Goal: Obtain resource: Download file/media

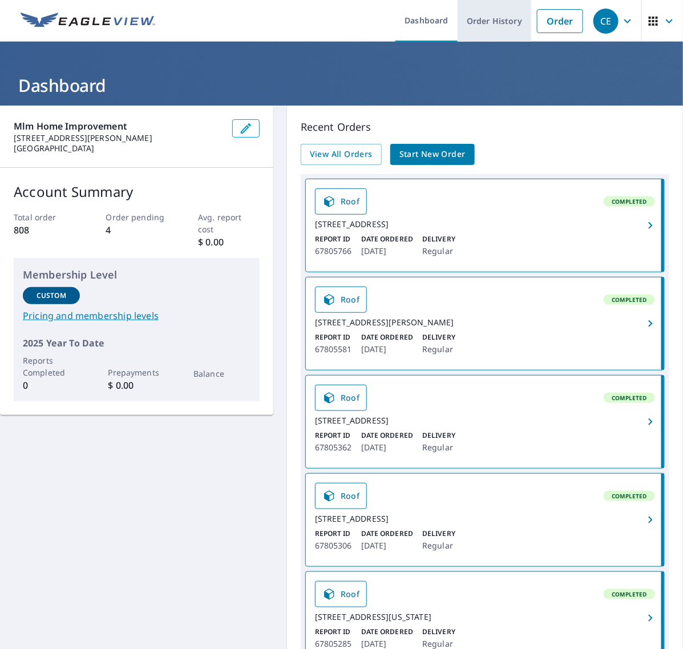
click at [499, 23] on link "Order History" at bounding box center [495, 21] width 74 height 42
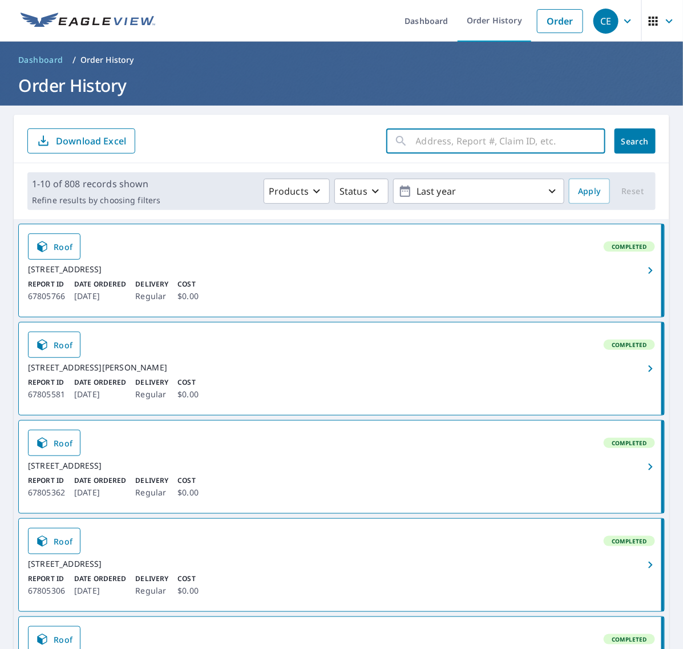
drag, startPoint x: 509, startPoint y: 143, endPoint x: 524, endPoint y: 141, distance: 14.9
click at [509, 143] on input "text" at bounding box center [511, 141] width 190 height 32
paste input "276 Willo"
type input "276 Willo"
click at [624, 136] on span "Search" at bounding box center [635, 141] width 23 height 11
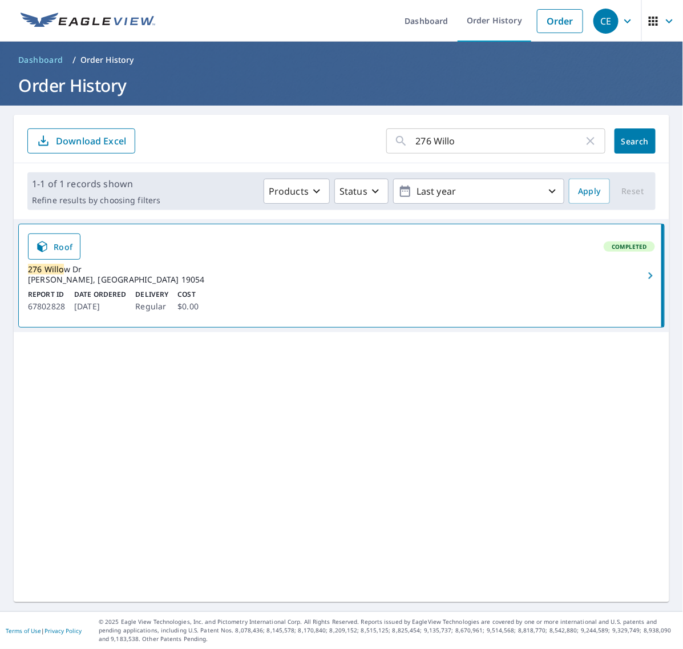
click at [644, 278] on icon "button" at bounding box center [651, 276] width 14 height 14
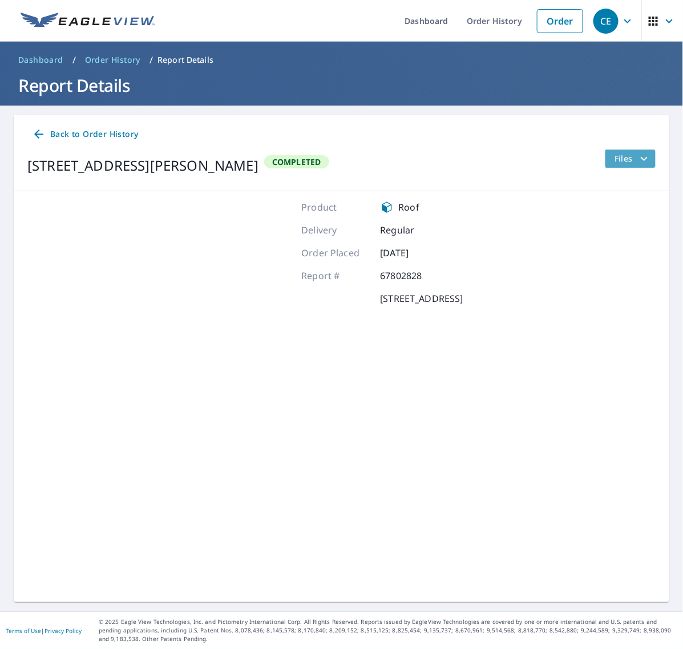
click at [638, 160] on icon "filesDropdownBtn-67802828" at bounding box center [645, 159] width 14 height 14
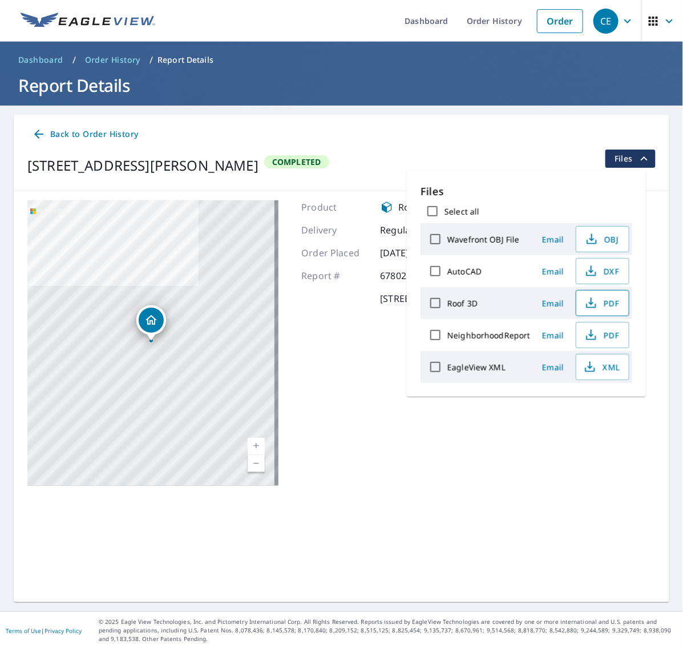
click at [598, 309] on span "PDF" at bounding box center [601, 303] width 37 height 14
click at [603, 370] on span "XML" at bounding box center [601, 367] width 37 height 14
drag, startPoint x: 462, startPoint y: 17, endPoint x: 438, endPoint y: 18, distance: 24.6
click at [462, 17] on link "Order History" at bounding box center [495, 21] width 74 height 42
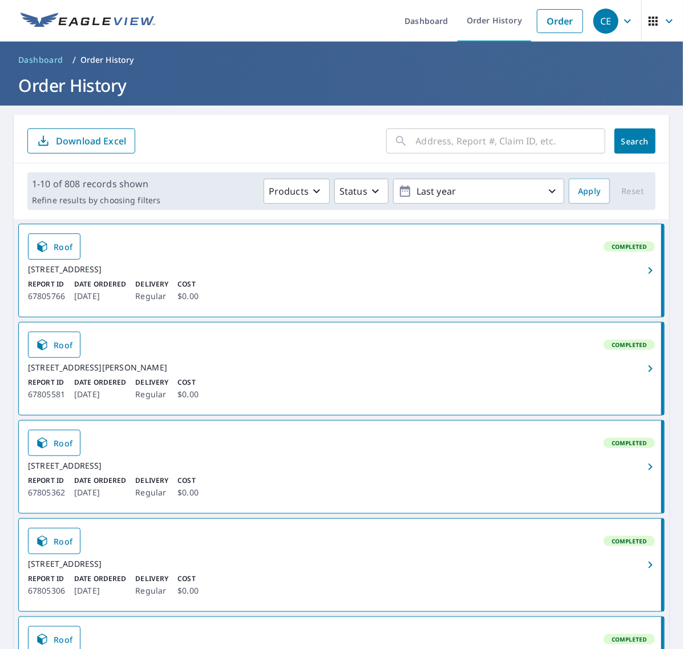
click at [437, 134] on input "text" at bounding box center [511, 141] width 190 height 32
paste input "2432 Avon"
type input "2432 Avon"
click at [615, 134] on button "Search" at bounding box center [635, 140] width 41 height 25
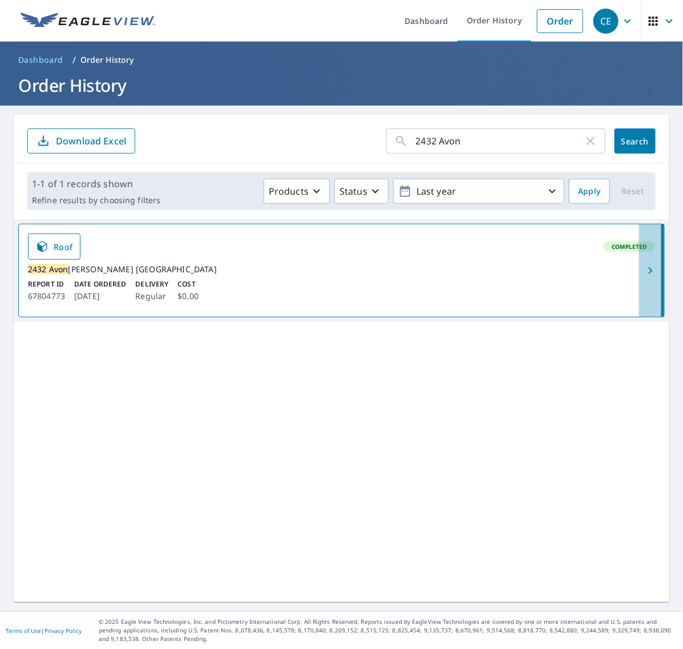
click at [644, 275] on icon "button" at bounding box center [651, 271] width 14 height 14
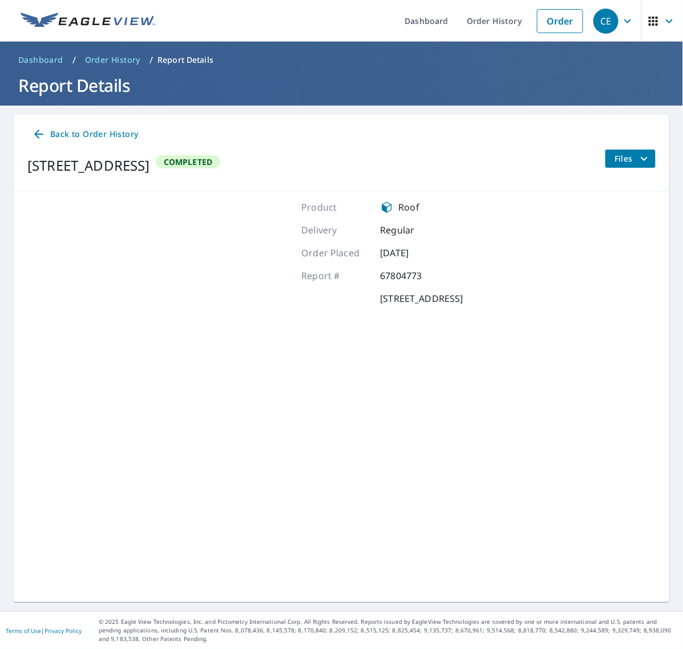
click at [638, 154] on icon "filesDropdownBtn-67804773" at bounding box center [645, 159] width 14 height 14
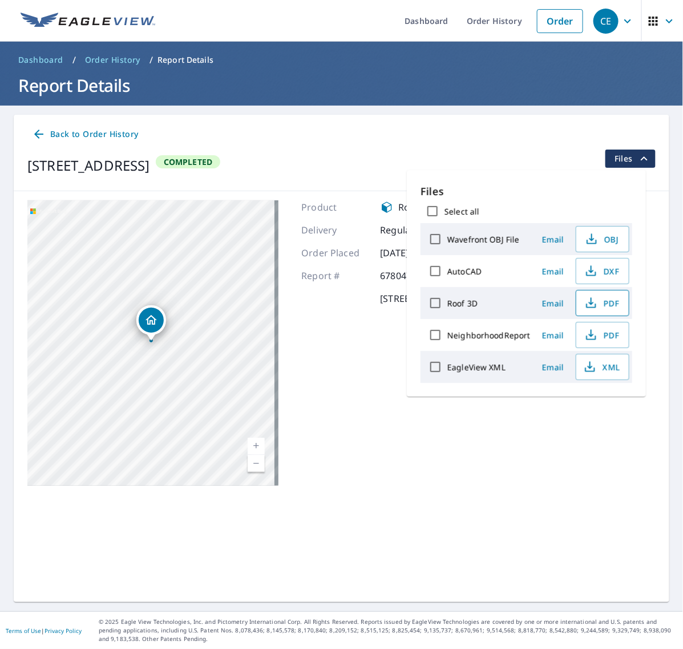
click at [607, 304] on span "PDF" at bounding box center [601, 303] width 37 height 14
click at [601, 369] on span "XML" at bounding box center [601, 367] width 37 height 14
drag, startPoint x: 494, startPoint y: 23, endPoint x: 488, endPoint y: 30, distance: 8.9
click at [494, 23] on link "Order History" at bounding box center [495, 21] width 74 height 42
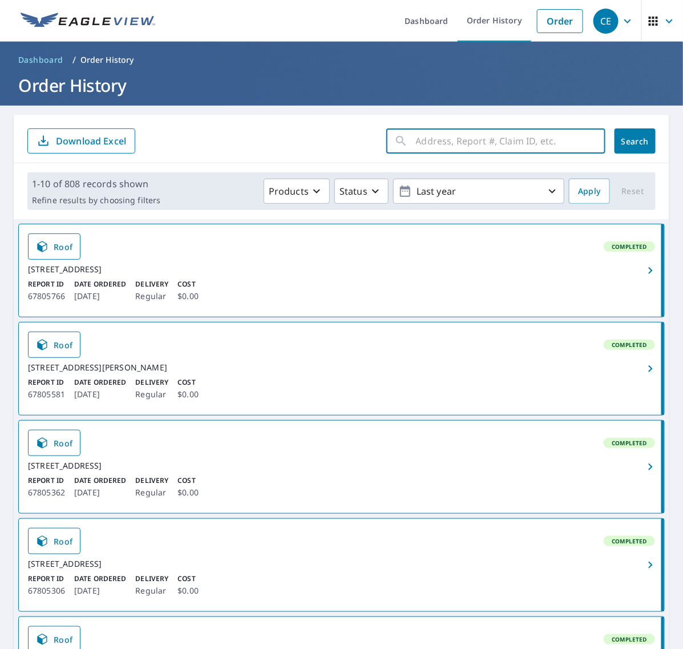
click at [478, 135] on input "text" at bounding box center [511, 141] width 190 height 32
paste input "917 Shenando"
type input "917 Shenando"
click at [624, 140] on span "Search" at bounding box center [635, 141] width 23 height 11
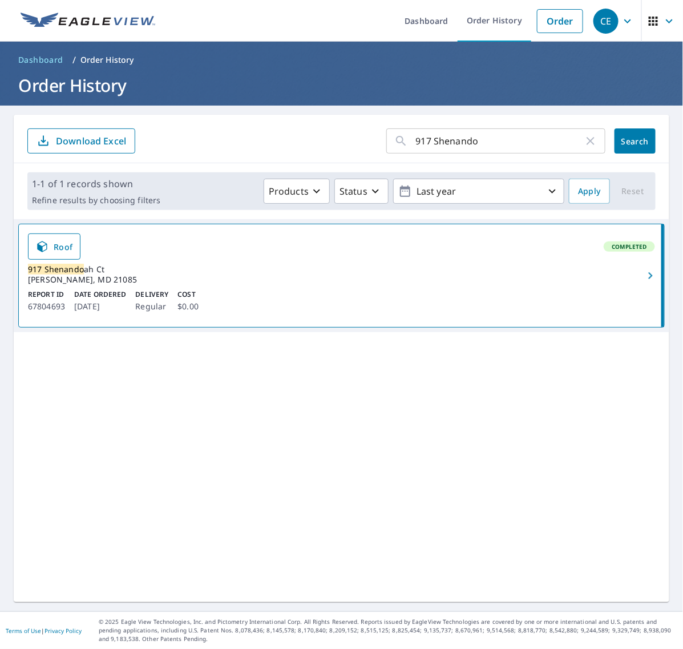
click at [648, 273] on icon "button" at bounding box center [650, 275] width 4 height 7
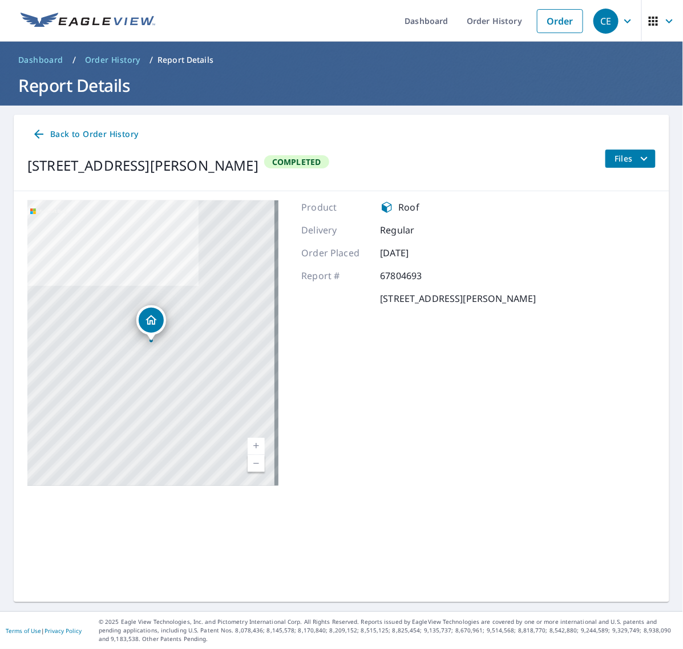
click at [626, 161] on span "Files" at bounding box center [633, 159] width 37 height 14
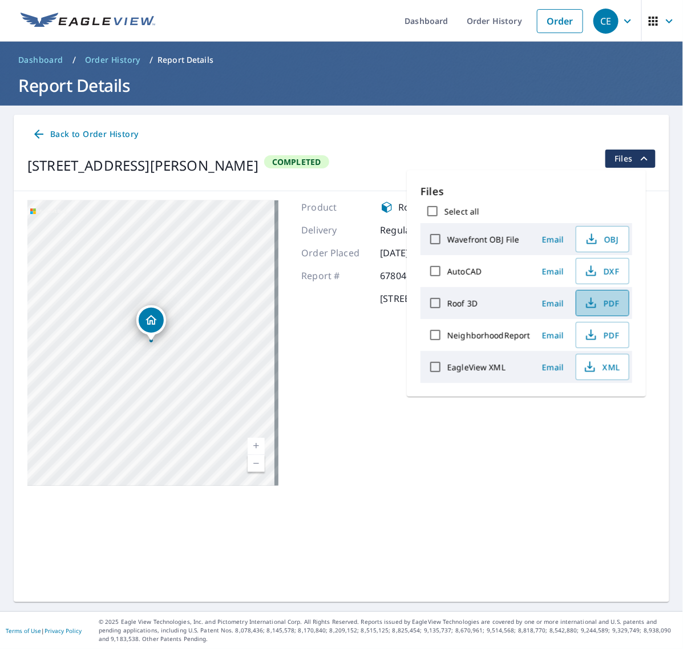
click at [600, 304] on span "PDF" at bounding box center [601, 303] width 37 height 14
click at [592, 367] on icon "button" at bounding box center [590, 367] width 14 height 14
click at [485, 27] on link "Order History" at bounding box center [495, 21] width 74 height 42
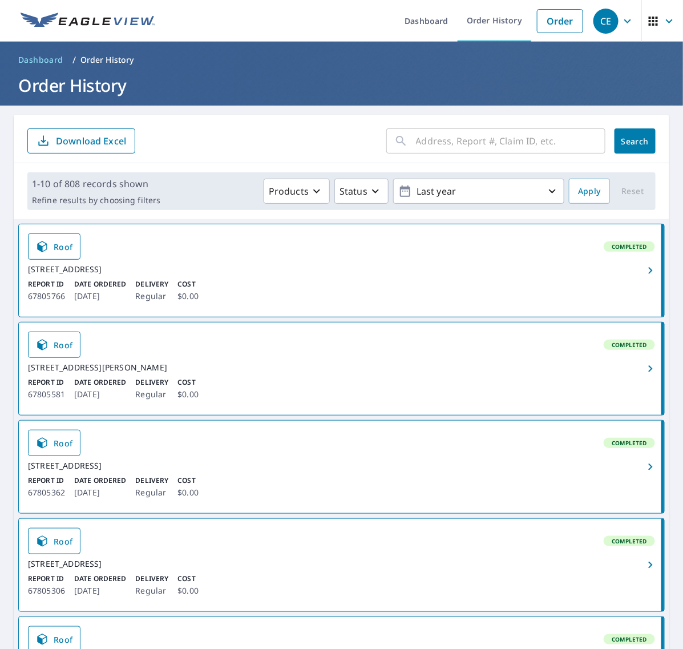
drag, startPoint x: 436, startPoint y: 138, endPoint x: 485, endPoint y: 151, distance: 51.4
click at [437, 138] on input "text" at bounding box center [511, 141] width 190 height 32
paste input "33 Oakridg"
type input "33 Oakridg"
click at [631, 139] on span "Search" at bounding box center [635, 141] width 23 height 11
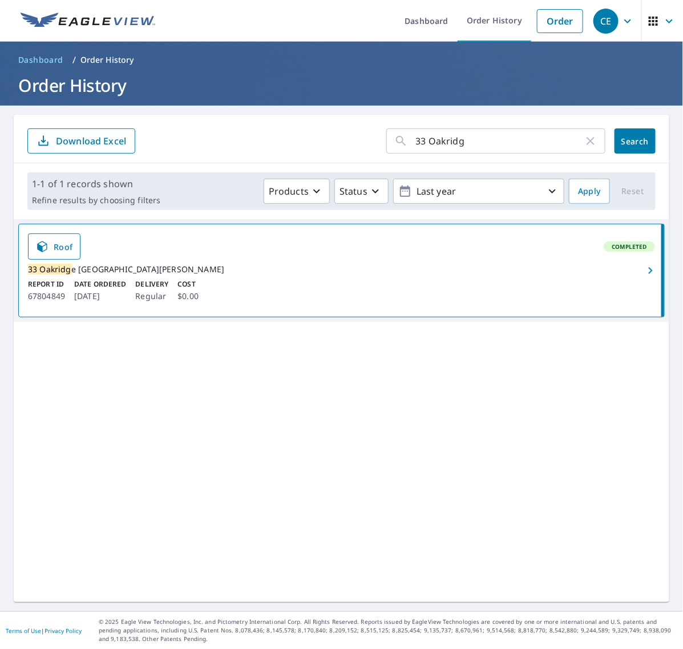
click at [644, 276] on icon "button" at bounding box center [651, 271] width 14 height 14
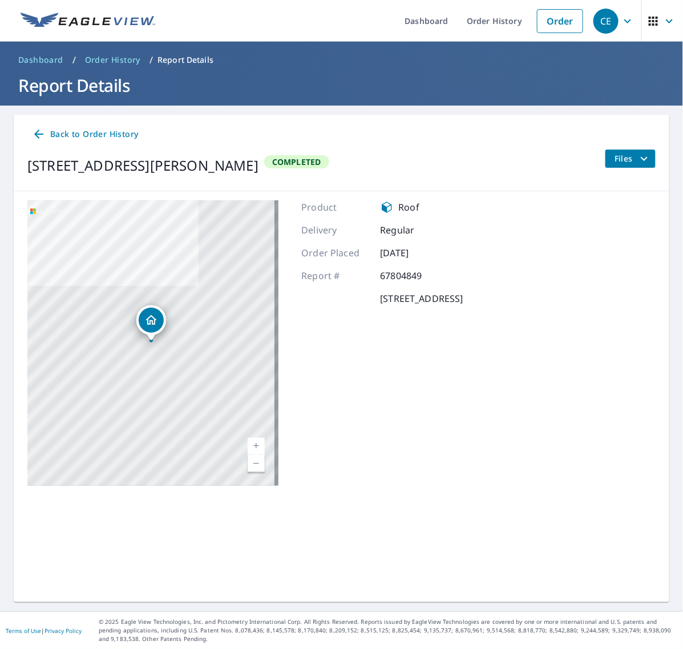
click at [623, 158] on span "Files" at bounding box center [633, 159] width 37 height 14
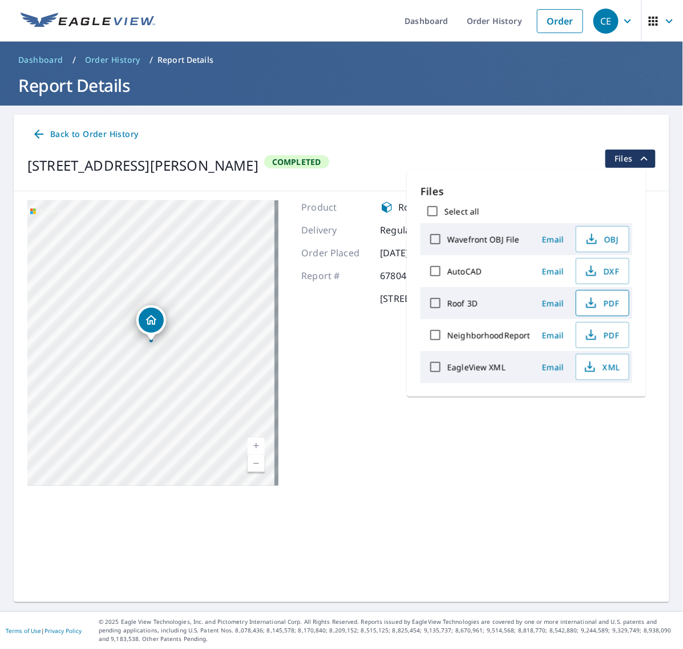
click at [602, 306] on span "PDF" at bounding box center [601, 303] width 37 height 14
click at [595, 372] on icon "button" at bounding box center [590, 367] width 14 height 14
click at [494, 19] on link "Order History" at bounding box center [495, 21] width 74 height 42
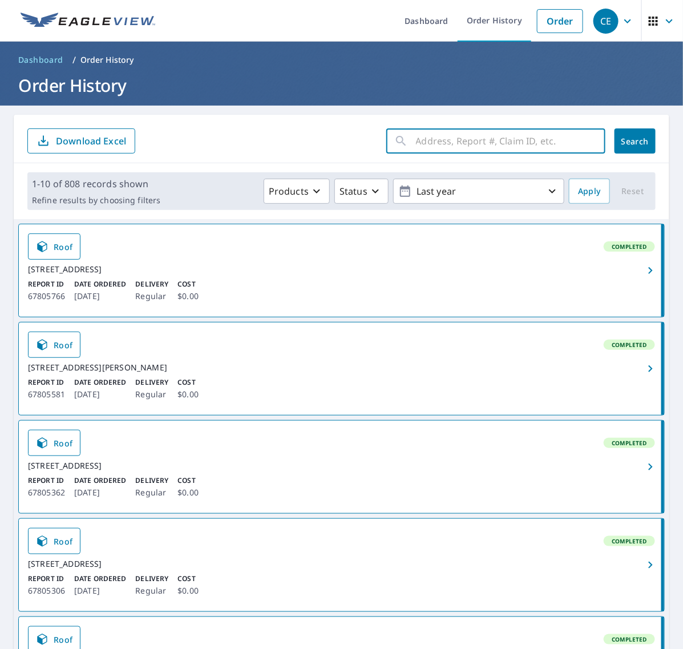
click at [506, 138] on input "text" at bounding box center [511, 141] width 190 height 32
paste input "134 Lexingt"
type input "134 Lexingt"
click at [621, 132] on button "Search" at bounding box center [635, 140] width 41 height 25
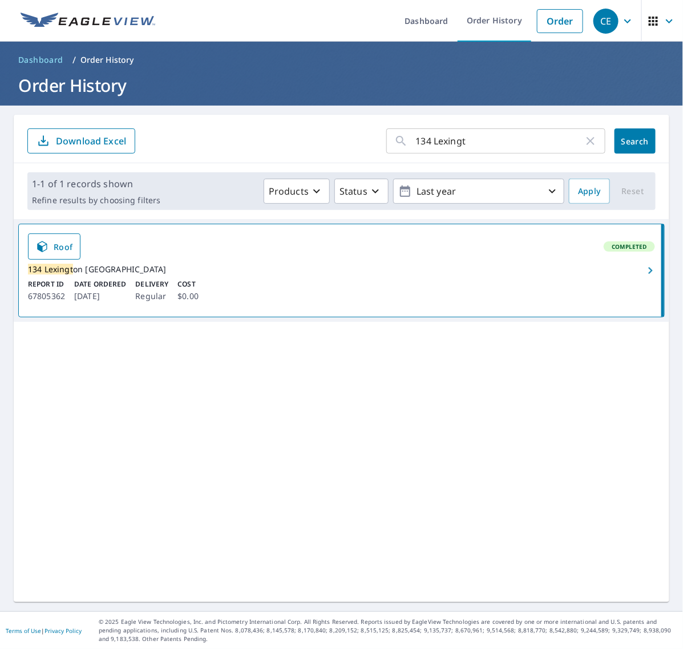
click at [644, 276] on icon "button" at bounding box center [651, 271] width 14 height 14
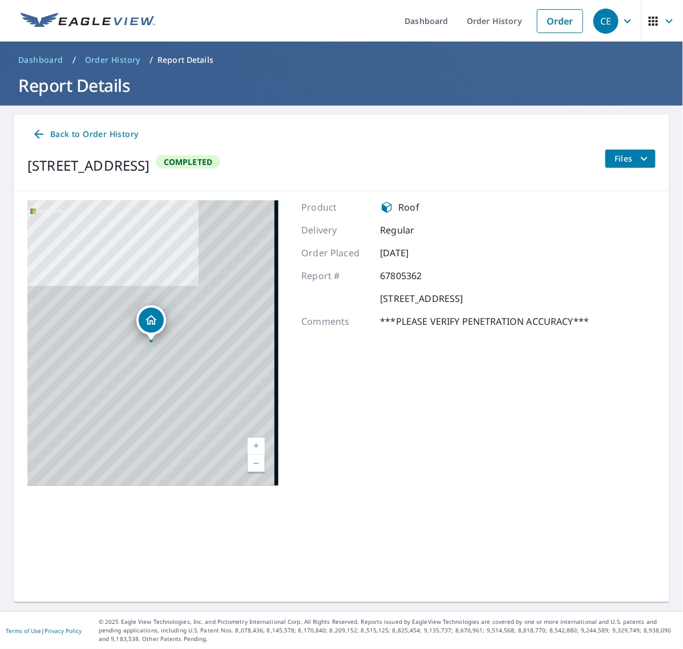
click at [638, 161] on icon "filesDropdownBtn-67805362" at bounding box center [645, 159] width 14 height 14
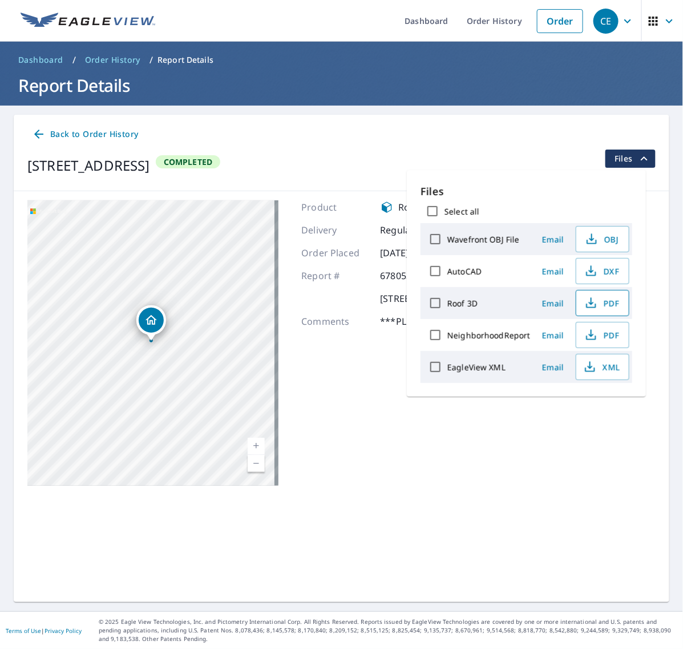
click at [605, 301] on span "PDF" at bounding box center [601, 303] width 37 height 14
click at [598, 369] on span "XML" at bounding box center [601, 367] width 37 height 14
drag, startPoint x: 475, startPoint y: 27, endPoint x: 441, endPoint y: 33, distance: 34.7
click at [475, 27] on link "Order History" at bounding box center [495, 21] width 74 height 42
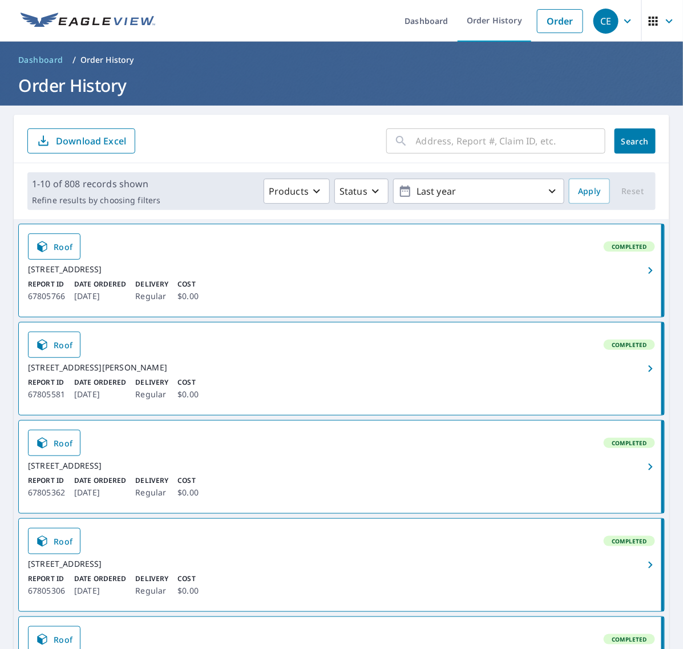
click at [490, 123] on div "​ Search Download Excel" at bounding box center [342, 139] width 656 height 49
click at [501, 137] on input "text" at bounding box center [511, 141] width 190 height 32
paste input "433 Florin"
type input "433 Florin"
click at [624, 136] on span "Search" at bounding box center [635, 141] width 23 height 11
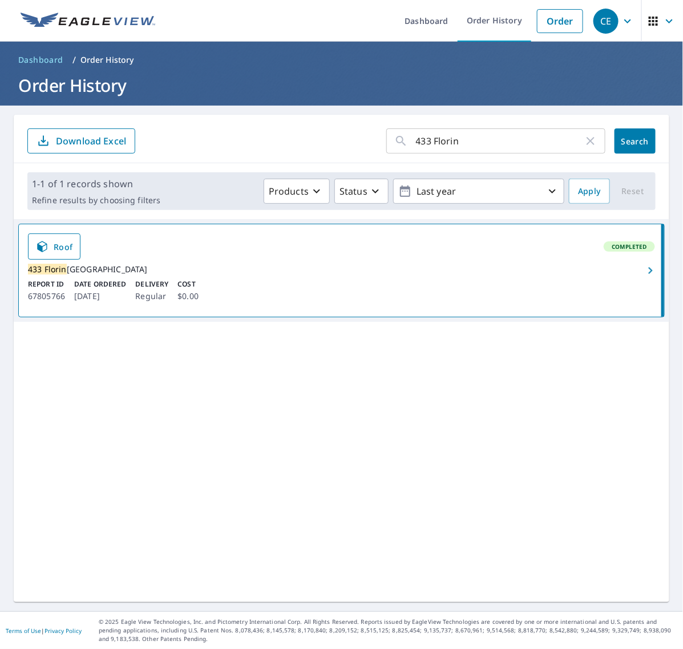
click at [639, 269] on span "button" at bounding box center [650, 271] width 22 height 14
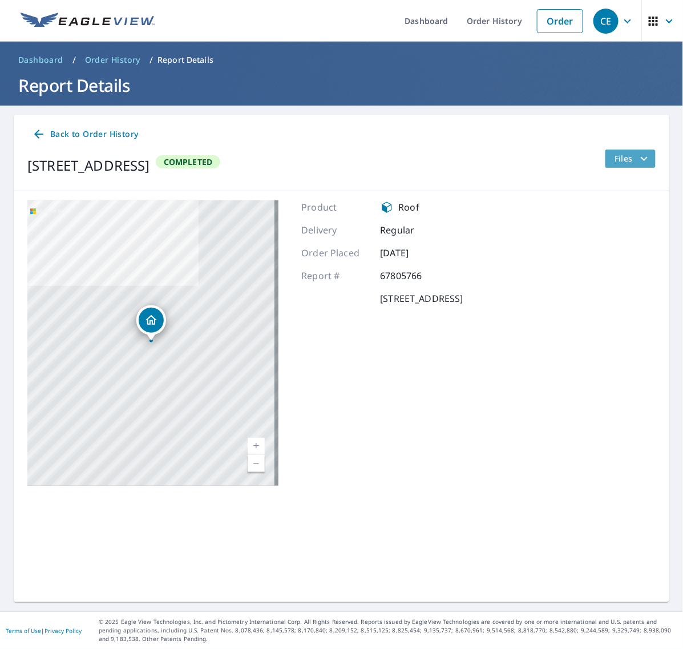
click at [638, 162] on icon "filesDropdownBtn-67805766" at bounding box center [645, 159] width 14 height 14
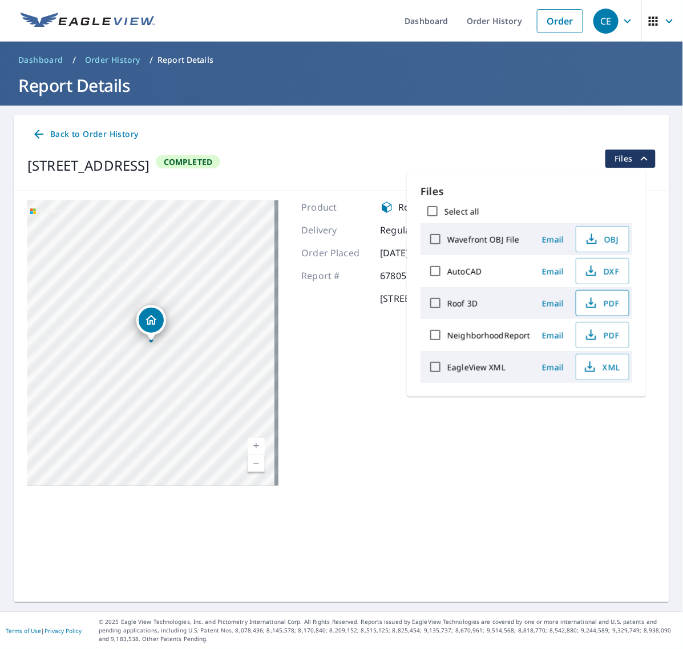
click at [610, 301] on span "PDF" at bounding box center [601, 303] width 37 height 14
click at [599, 376] on button "XML" at bounding box center [603, 367] width 54 height 26
drag, startPoint x: 486, startPoint y: 14, endPoint x: 438, endPoint y: 41, distance: 55.2
click at [486, 14] on link "Order History" at bounding box center [495, 21] width 74 height 42
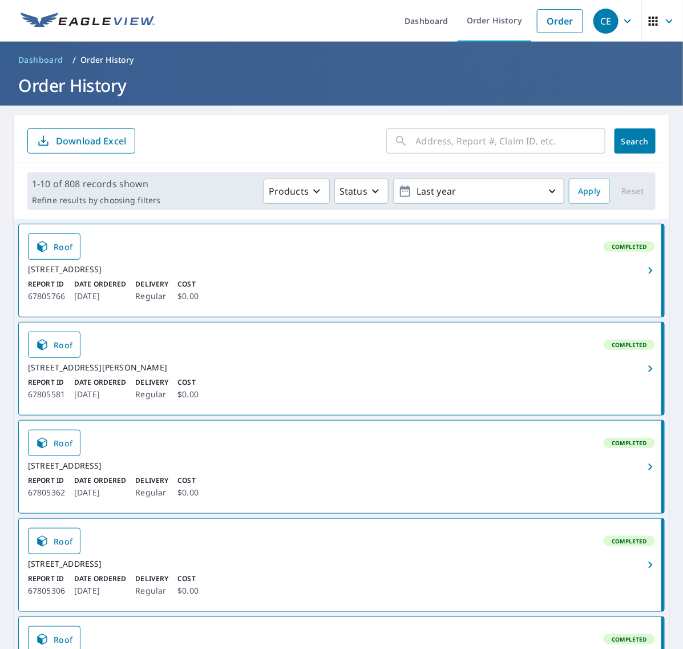
drag, startPoint x: 485, startPoint y: 142, endPoint x: 498, endPoint y: 142, distance: 12.6
click at [485, 142] on input "text" at bounding box center [511, 141] width 190 height 32
paste input "12 [US_STATE]"
type input "12 [US_STATE]"
click at [628, 133] on button "Search" at bounding box center [635, 140] width 41 height 25
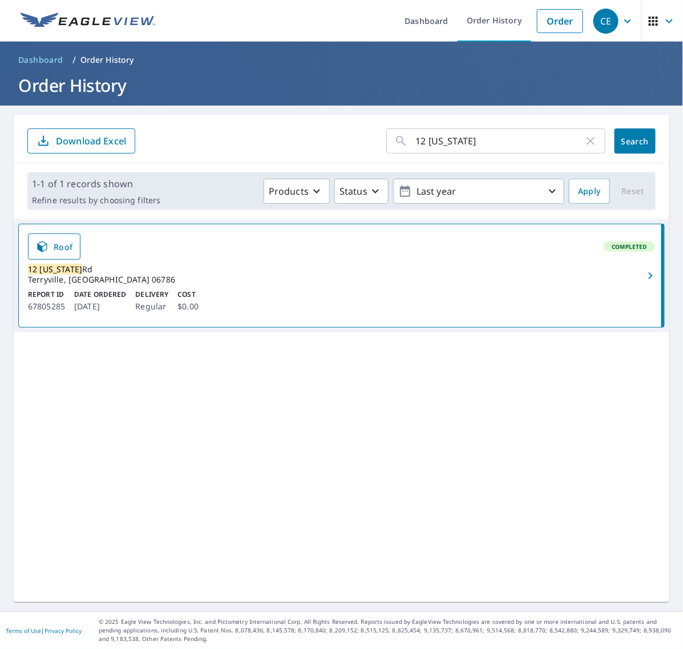
click at [449, 144] on input "12 [US_STATE]" at bounding box center [500, 141] width 168 height 32
paste input "5714 Hone"
click at [483, 133] on input "12 5714 Hone" at bounding box center [500, 141] width 168 height 32
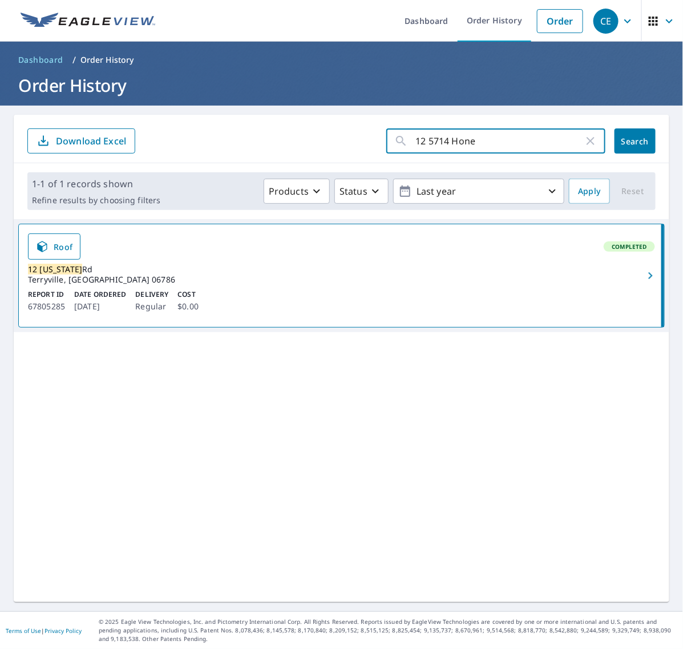
click at [483, 133] on input "12 5714 Hone" at bounding box center [500, 141] width 168 height 32
paste input "text"
type input "5714 Hone"
click at [641, 138] on button "Search" at bounding box center [635, 140] width 41 height 25
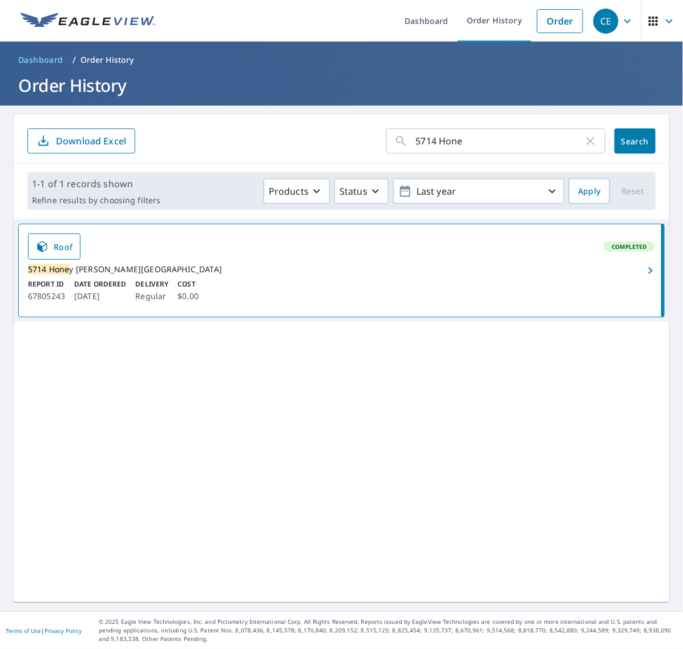
click at [644, 272] on icon "button" at bounding box center [651, 271] width 14 height 14
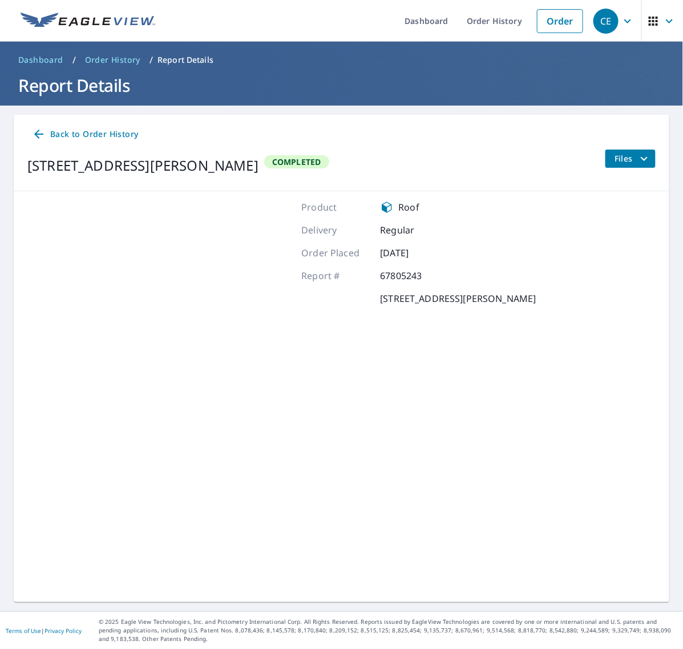
click at [638, 164] on icon "filesDropdownBtn-67805243" at bounding box center [645, 159] width 14 height 14
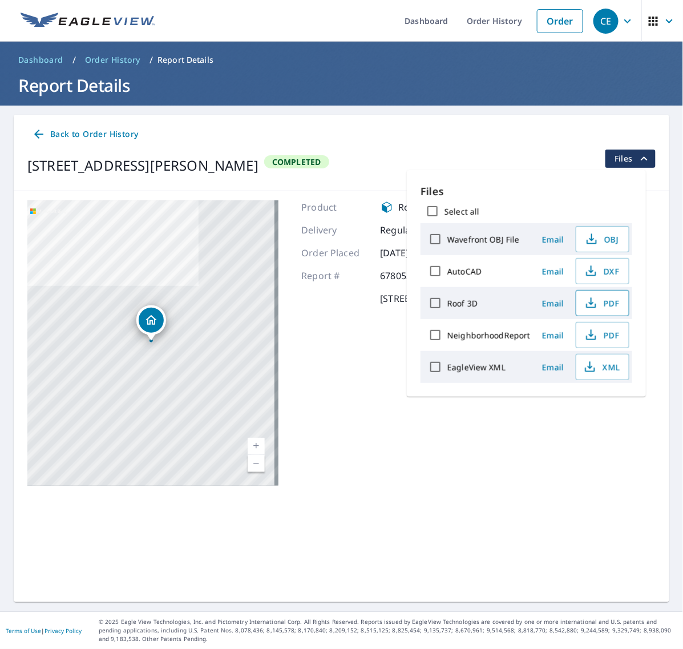
click at [605, 301] on span "PDF" at bounding box center [601, 303] width 37 height 14
click at [601, 367] on span "XML" at bounding box center [601, 367] width 37 height 14
click at [481, 25] on link "Order History" at bounding box center [495, 21] width 74 height 42
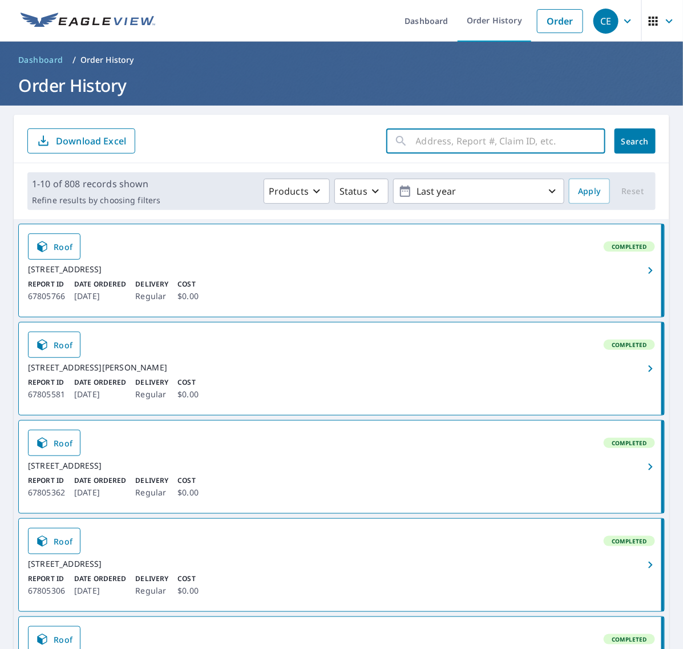
drag, startPoint x: 464, startPoint y: 133, endPoint x: 492, endPoint y: 140, distance: 28.9
click at [464, 133] on input "text" at bounding box center [511, 141] width 190 height 32
paste input "160 Whit"
type input "160 Whit"
click at [624, 134] on button "Search" at bounding box center [635, 140] width 41 height 25
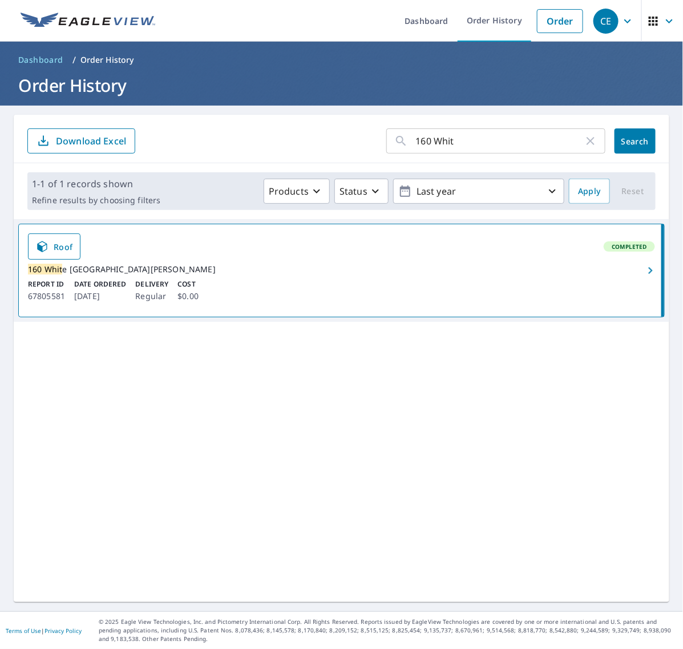
click at [644, 272] on icon "button" at bounding box center [651, 271] width 14 height 14
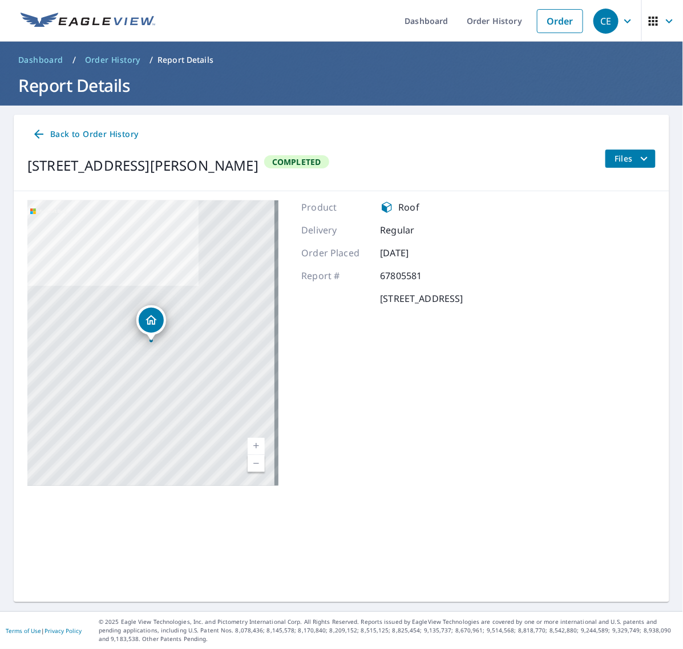
click at [638, 161] on icon "filesDropdownBtn-67805581" at bounding box center [645, 159] width 14 height 14
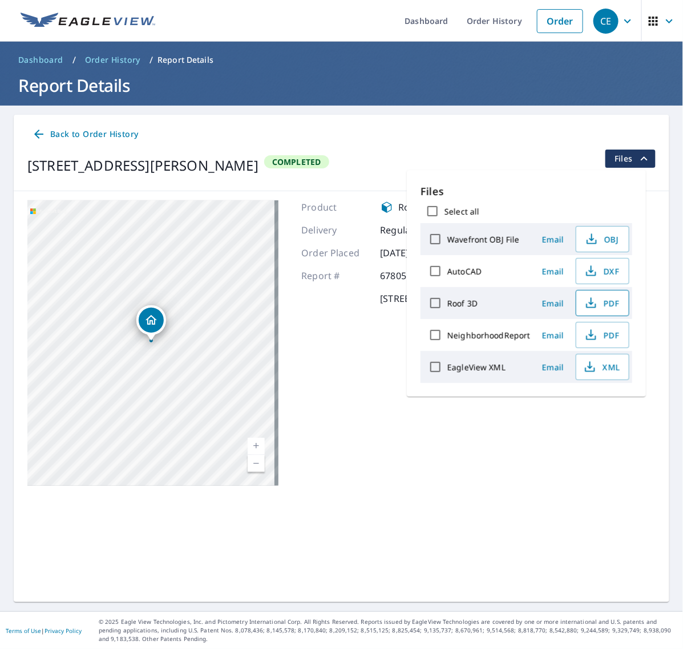
click at [603, 300] on span "PDF" at bounding box center [601, 303] width 37 height 14
click at [589, 372] on icon "button" at bounding box center [591, 370] width 10 height 5
drag, startPoint x: 463, startPoint y: 14, endPoint x: 447, endPoint y: 14, distance: 16.0
click at [463, 14] on link "Order History" at bounding box center [495, 21] width 74 height 42
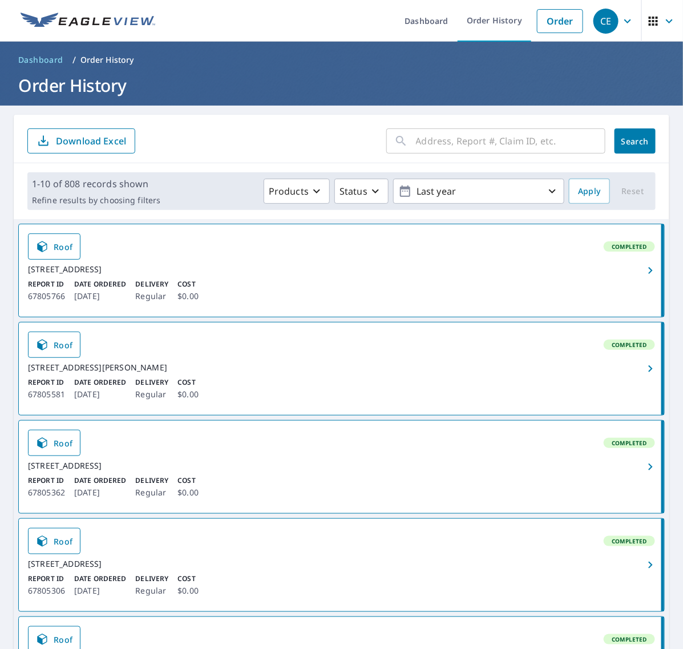
click at [471, 130] on input "text" at bounding box center [511, 141] width 190 height 32
paste input "161 [GEOGRAPHIC_DATA]"
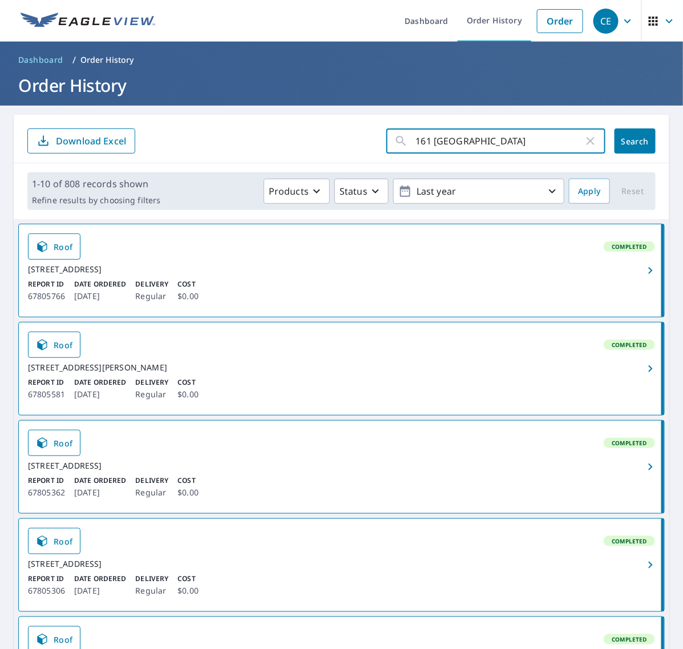
type input "161 [GEOGRAPHIC_DATA]"
click at [624, 141] on span "Search" at bounding box center [635, 141] width 23 height 11
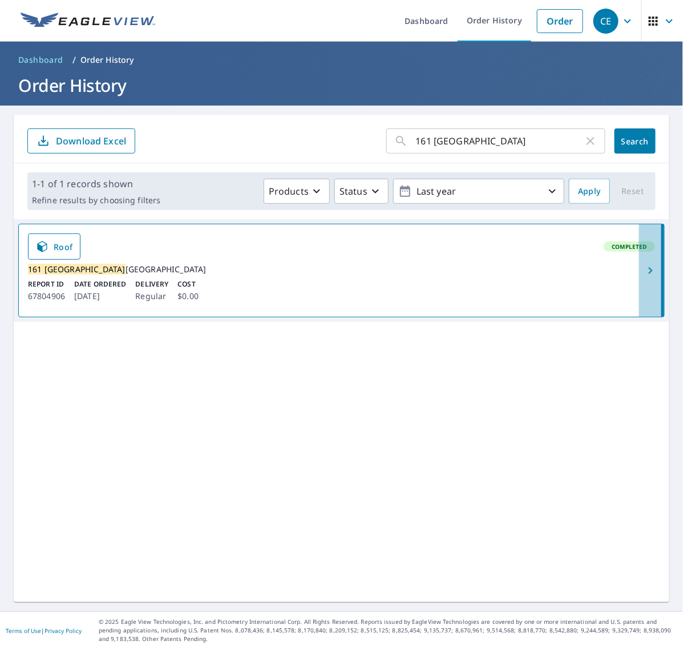
click at [648, 274] on icon "button" at bounding box center [650, 270] width 4 height 7
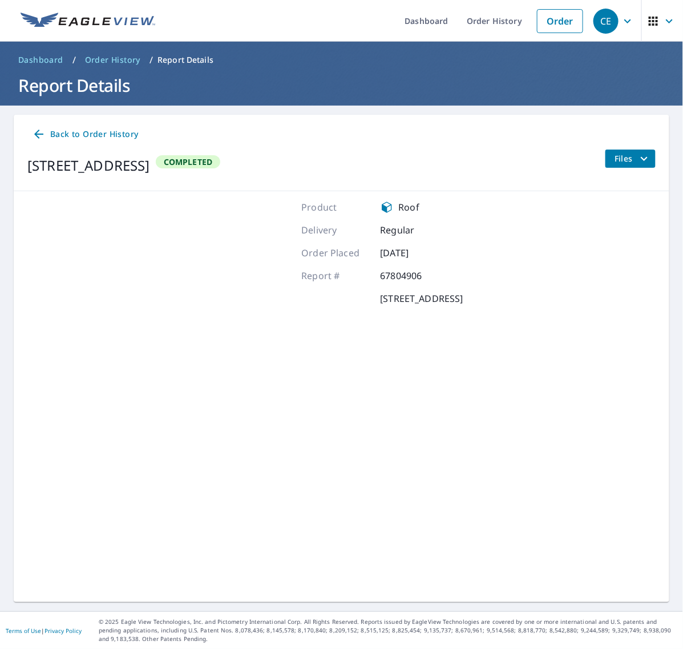
click at [638, 157] on icon "filesDropdownBtn-67804906" at bounding box center [645, 159] width 14 height 14
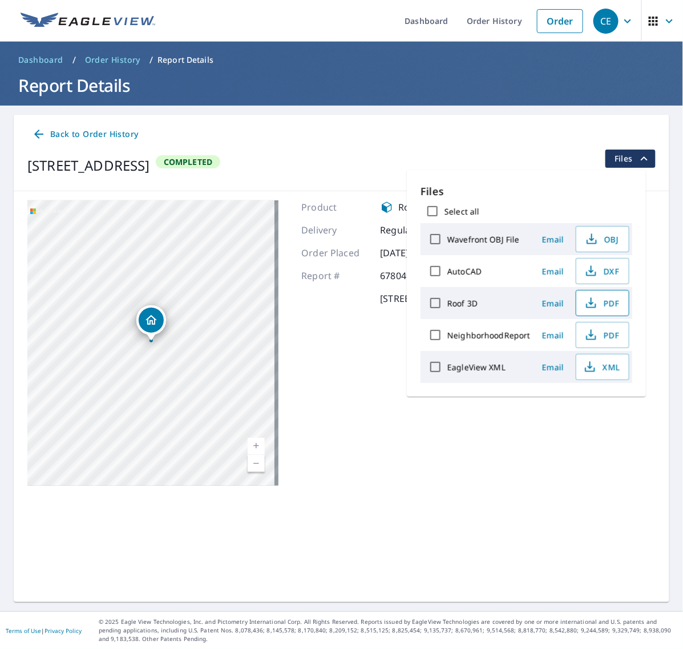
click at [608, 296] on button "PDF" at bounding box center [603, 303] width 54 height 26
click at [592, 371] on icon "button" at bounding box center [590, 367] width 14 height 14
click at [501, 23] on link "Order History" at bounding box center [495, 21] width 74 height 42
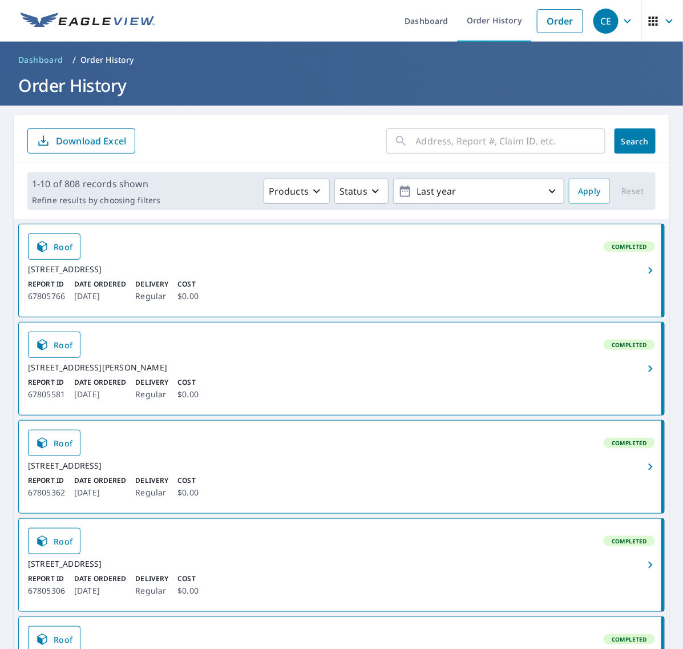
click at [503, 134] on input "text" at bounding box center [511, 141] width 190 height 32
paste input "527 Florin"
type input "527 Florin"
click at [624, 138] on span "Search" at bounding box center [635, 141] width 23 height 11
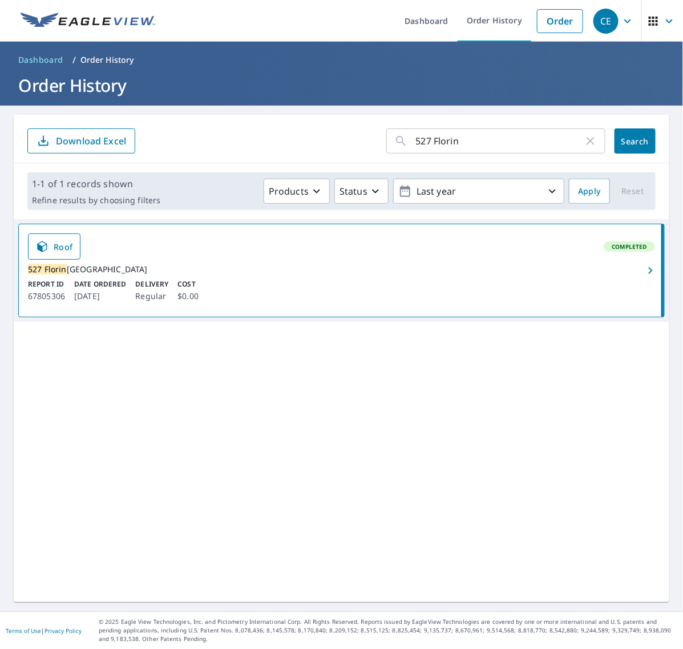
click at [644, 277] on icon "button" at bounding box center [651, 271] width 14 height 14
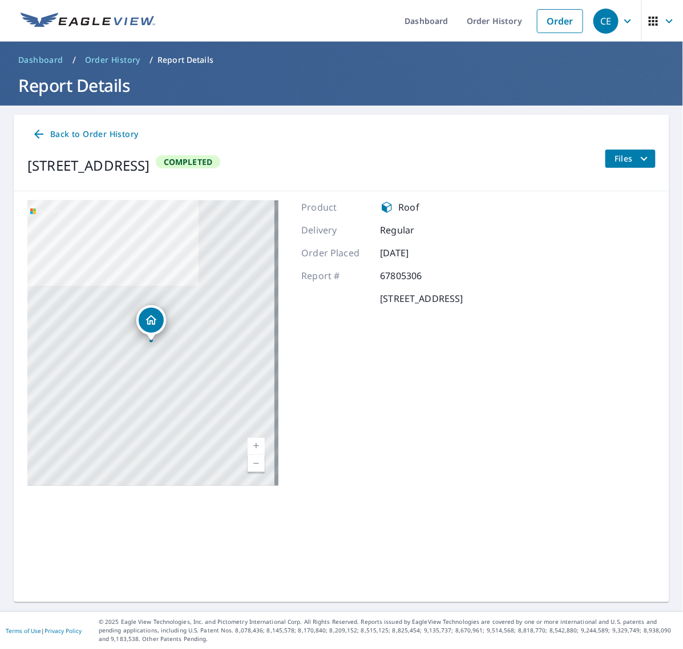
click at [641, 158] on icon "filesDropdownBtn-67805306" at bounding box center [644, 158] width 7 height 4
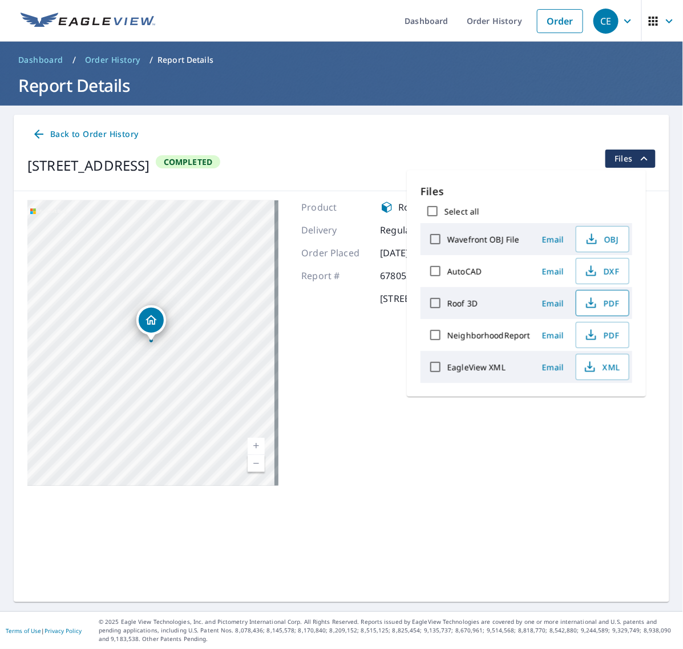
click at [600, 303] on span "PDF" at bounding box center [601, 303] width 37 height 14
click at [603, 369] on span "XML" at bounding box center [601, 367] width 37 height 14
